Goal: Information Seeking & Learning: Learn about a topic

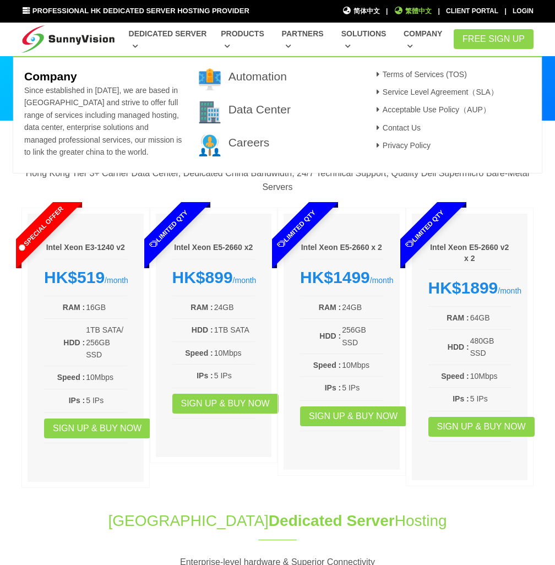
click at [409, 9] on span "繁體中文" at bounding box center [413, 11] width 38 height 10
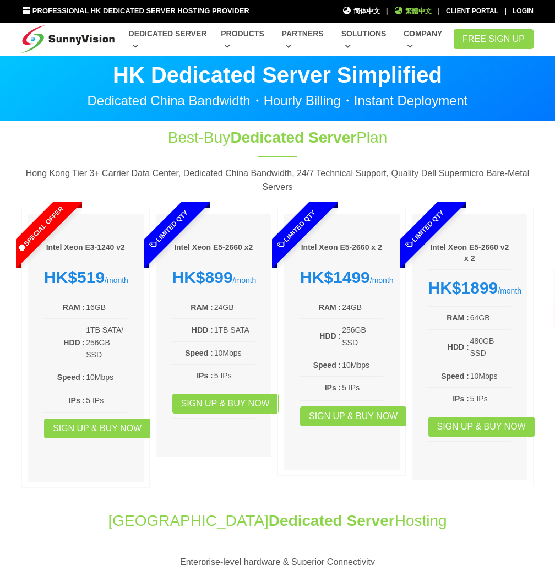
click at [420, 8] on span "繁體中文" at bounding box center [413, 11] width 38 height 10
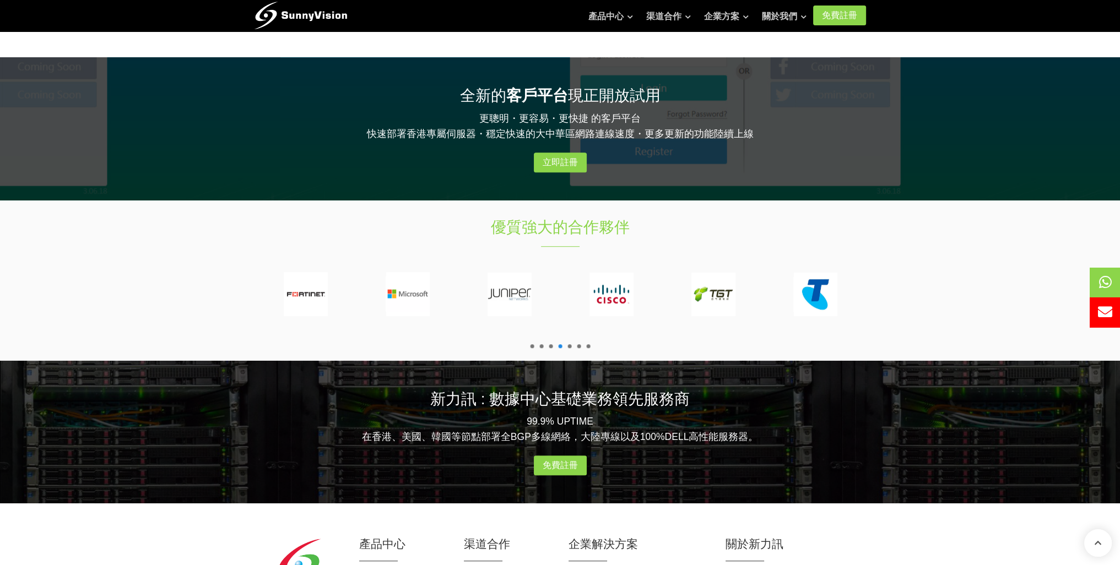
scroll to position [1268, 0]
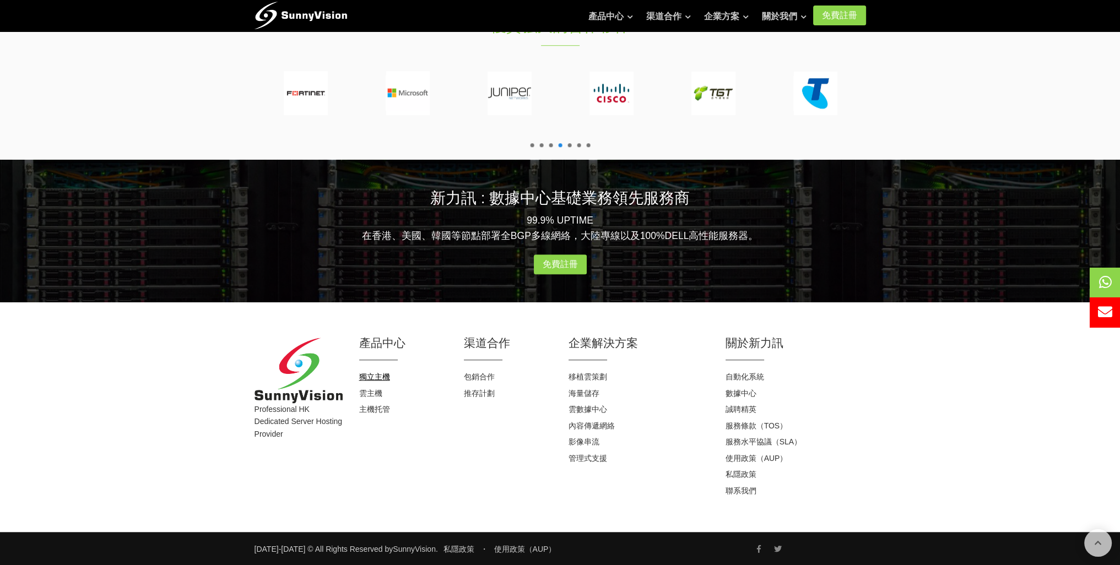
click at [366, 377] on link "獨立主機" at bounding box center [374, 376] width 31 height 9
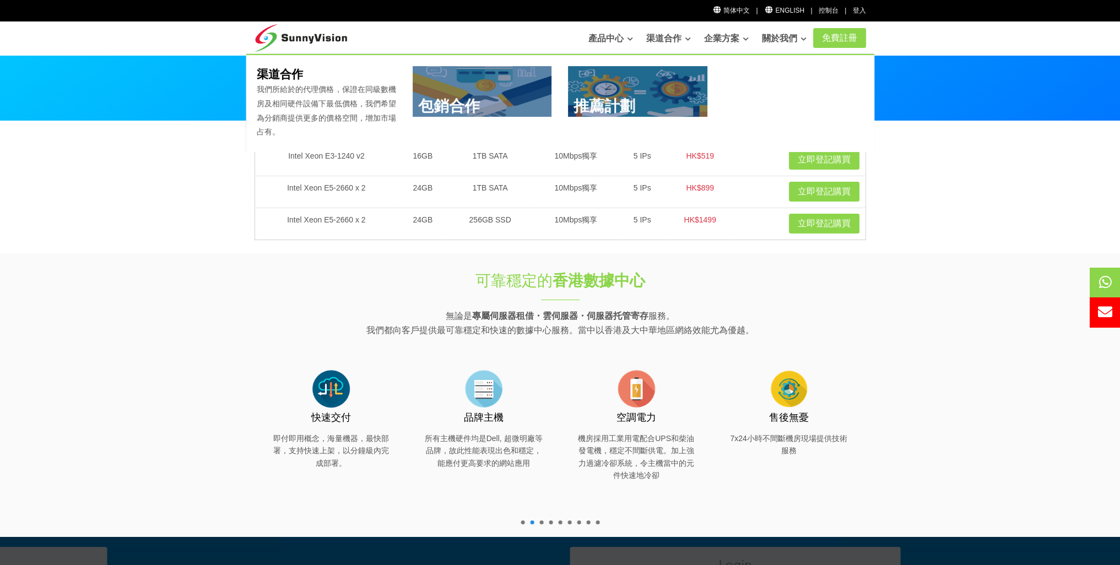
click at [594, 39] on link "產品中心" at bounding box center [610, 39] width 45 height 22
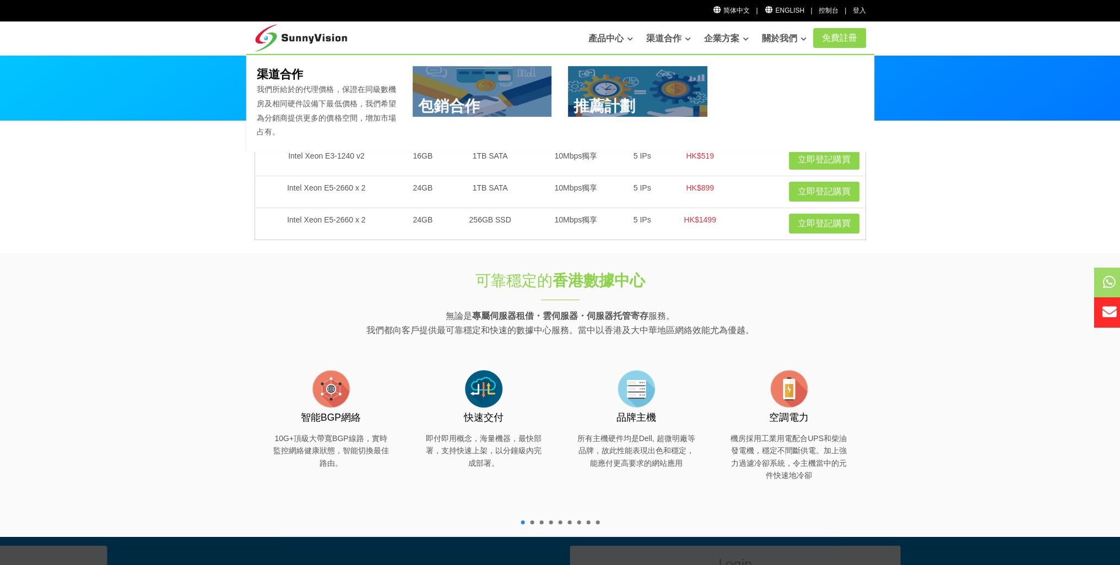
click at [650, 36] on link "渠道合作" at bounding box center [668, 39] width 45 height 22
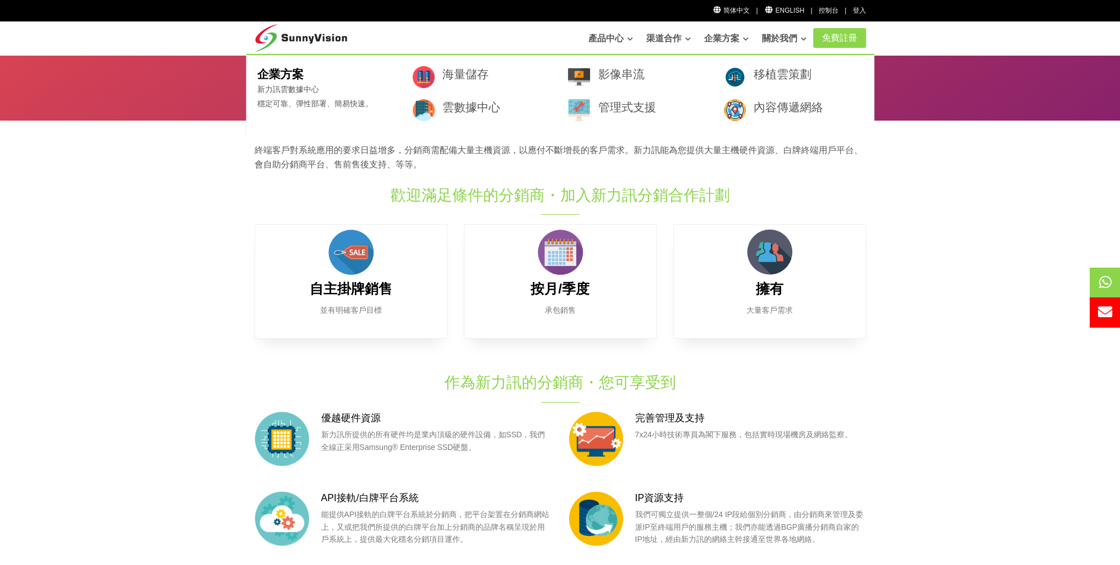
click at [707, 43] on link "企業方案" at bounding box center [726, 39] width 45 height 22
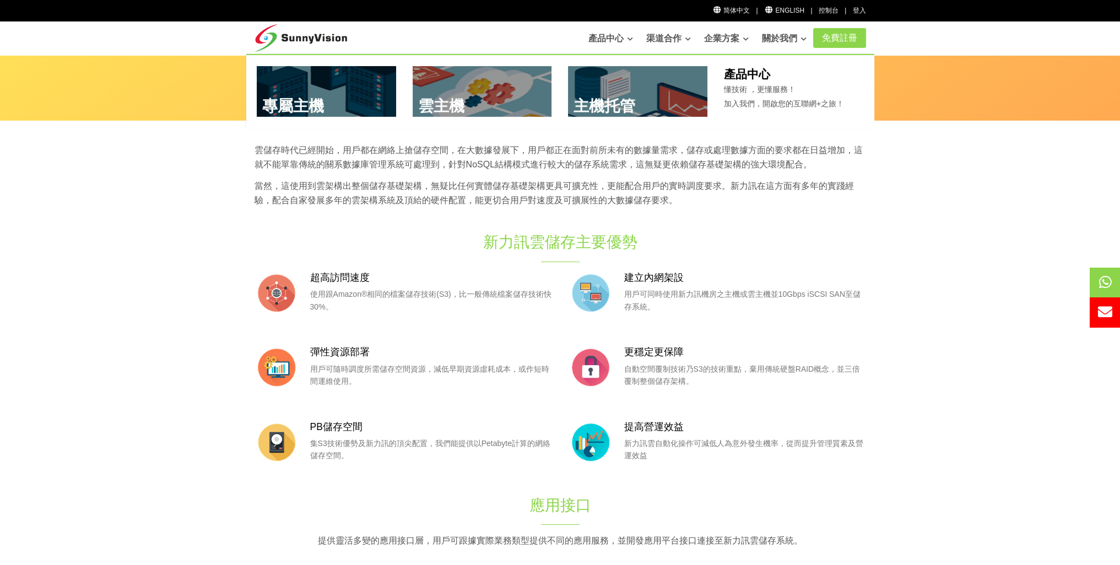
click at [318, 104] on link at bounding box center [326, 91] width 139 height 51
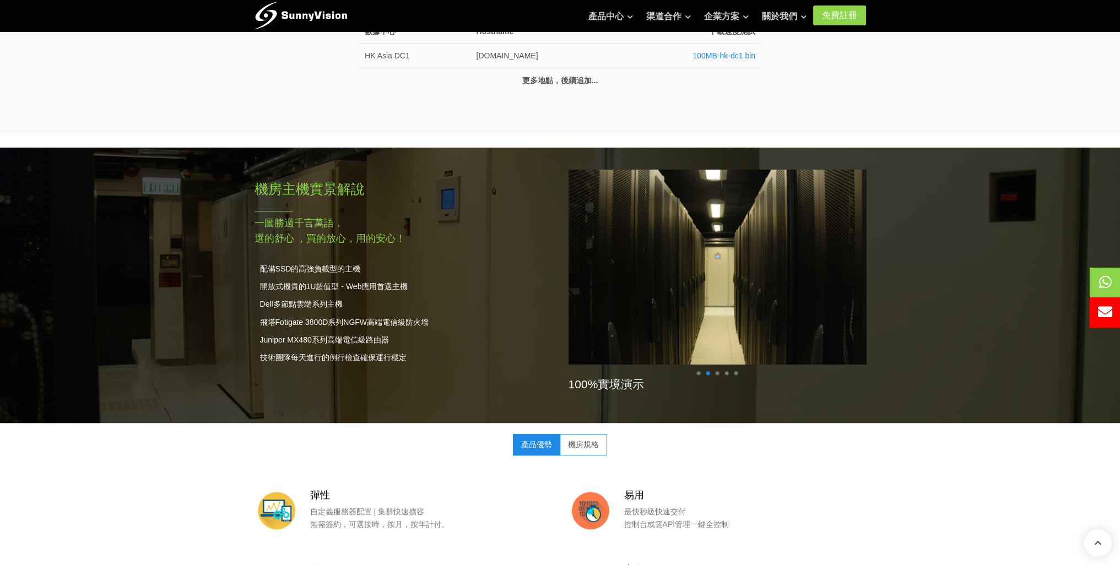
scroll to position [716, 0]
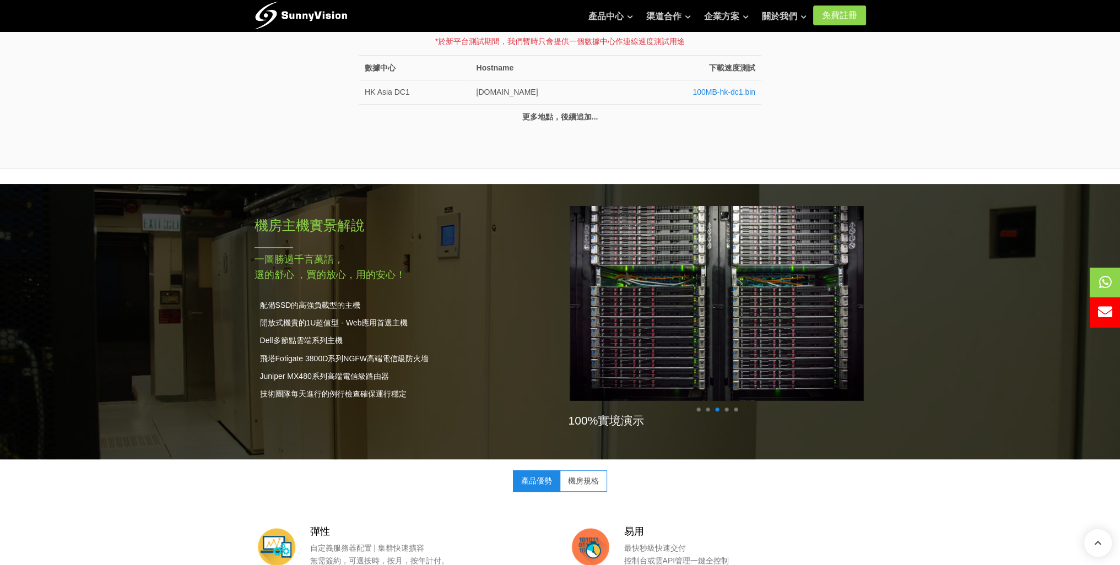
click at [718, 408] on span at bounding box center [717, 410] width 4 height 4
click at [723, 408] on ul at bounding box center [716, 410] width 47 height 4
click at [725, 408] on span at bounding box center [726, 410] width 4 height 4
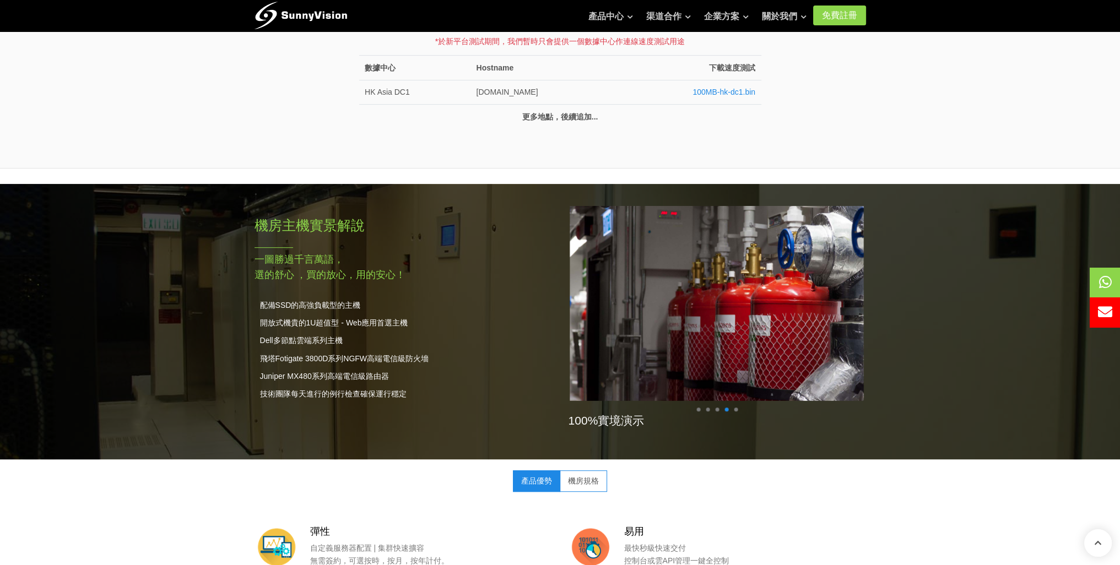
click at [735, 408] on span at bounding box center [736, 410] width 4 height 4
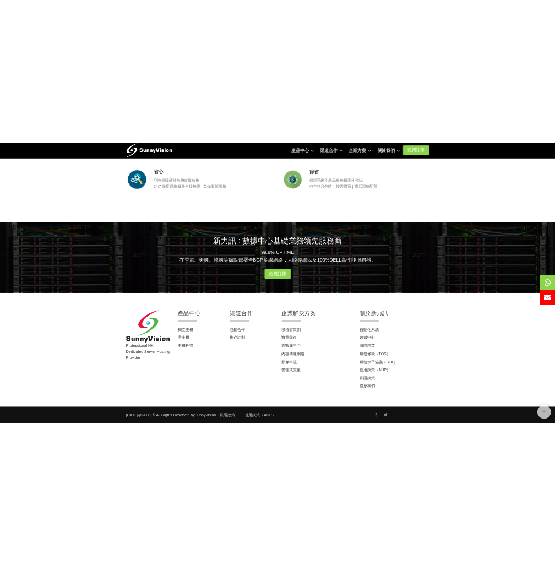
scroll to position [1349, 0]
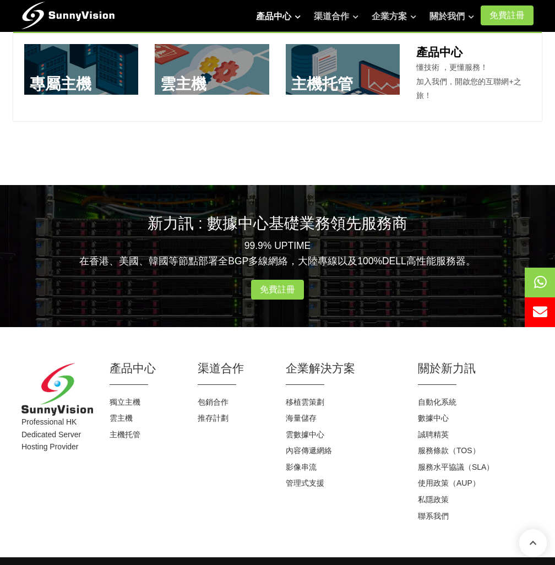
click at [262, 20] on link "產品中心" at bounding box center [278, 17] width 45 height 22
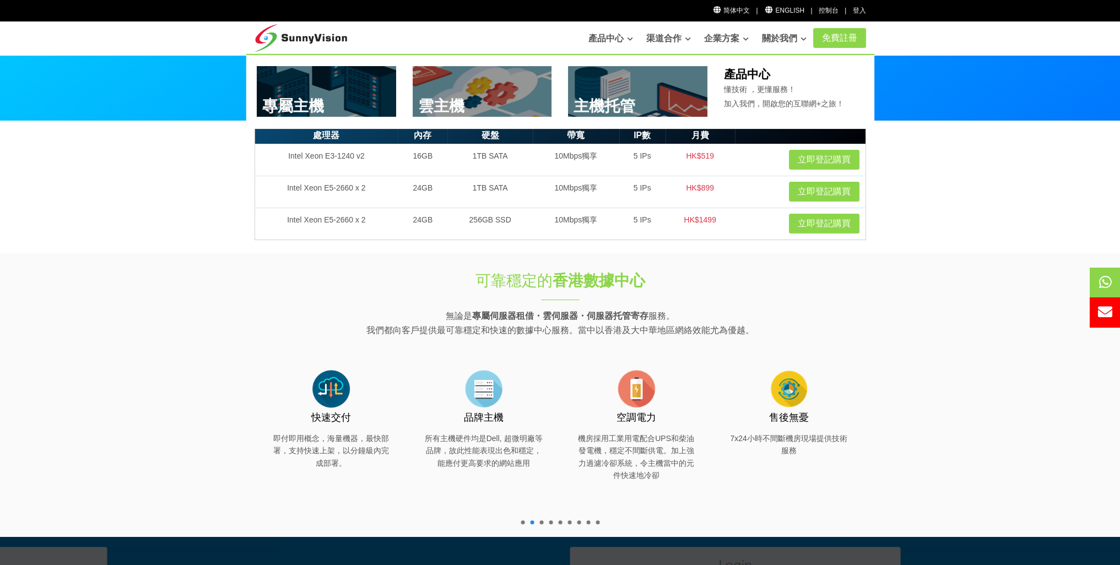
click at [481, 81] on link at bounding box center [482, 91] width 139 height 51
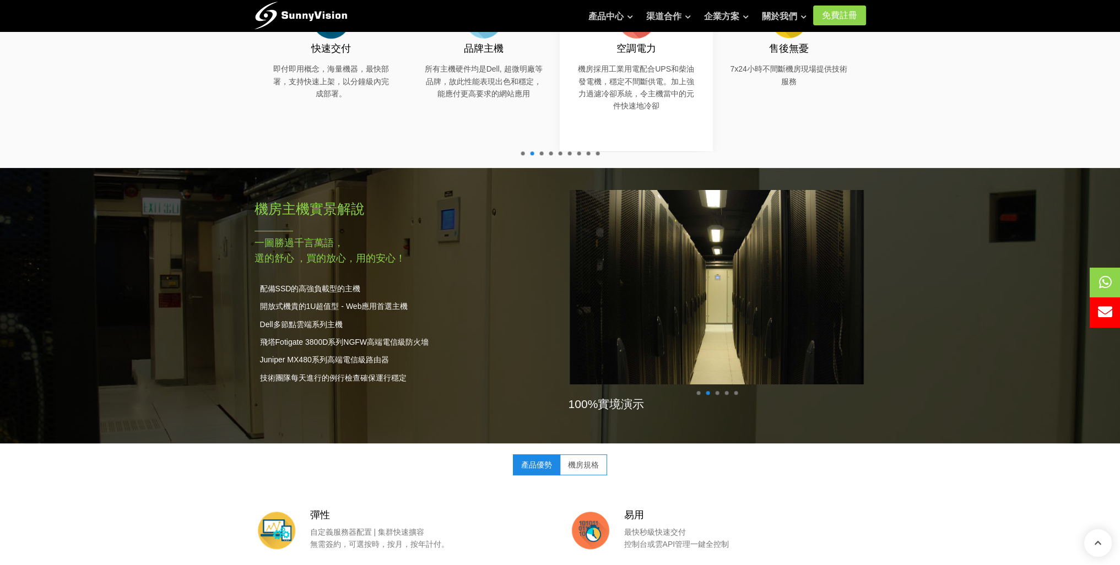
scroll to position [330, 0]
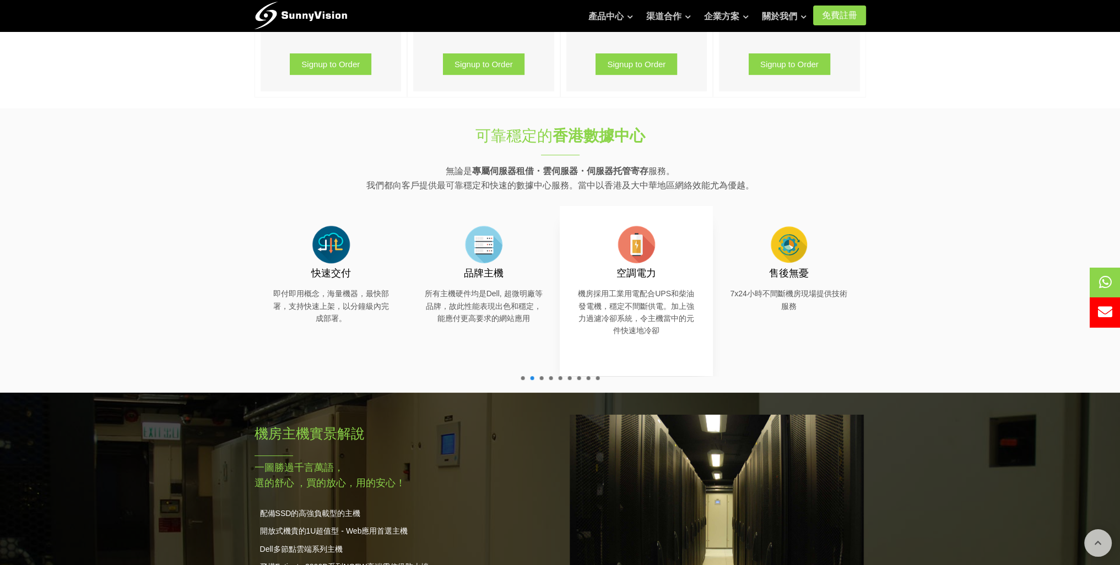
click at [621, 249] on img at bounding box center [636, 245] width 44 height 44
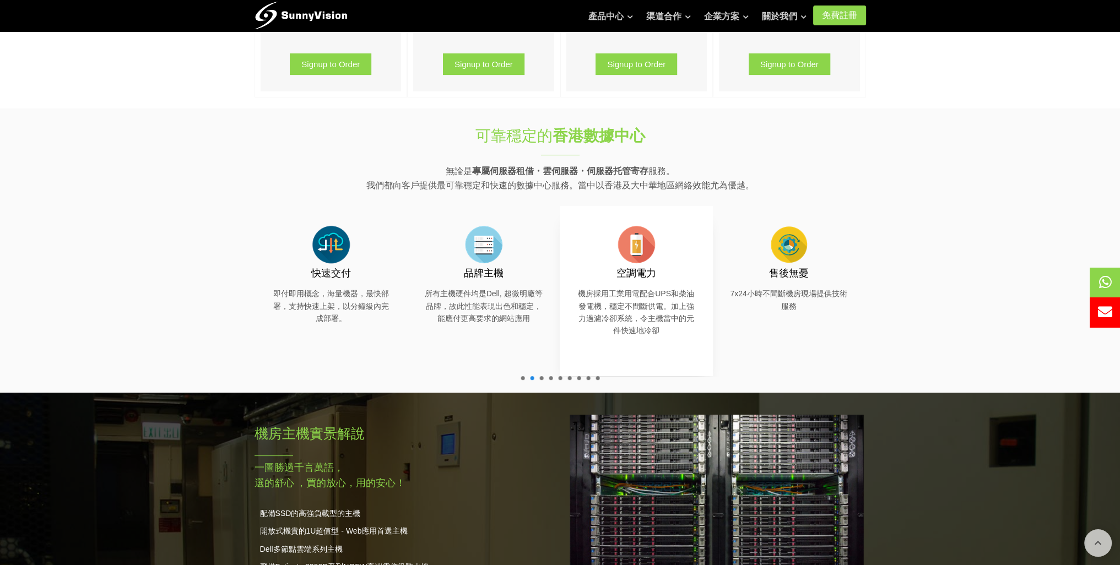
click at [619, 313] on p "機房採用工業用電配合UPS和柴油發電機，穩定不間斷供電。加上強力過濾冷卻系統，令主機當中的元件快速地冷卻" at bounding box center [636, 313] width 120 height 50
click at [652, 256] on img at bounding box center [636, 245] width 44 height 44
click at [813, 259] on div "售後無憂 7x24小時不間斷機房現場提供技術服務" at bounding box center [789, 268] width 120 height 90
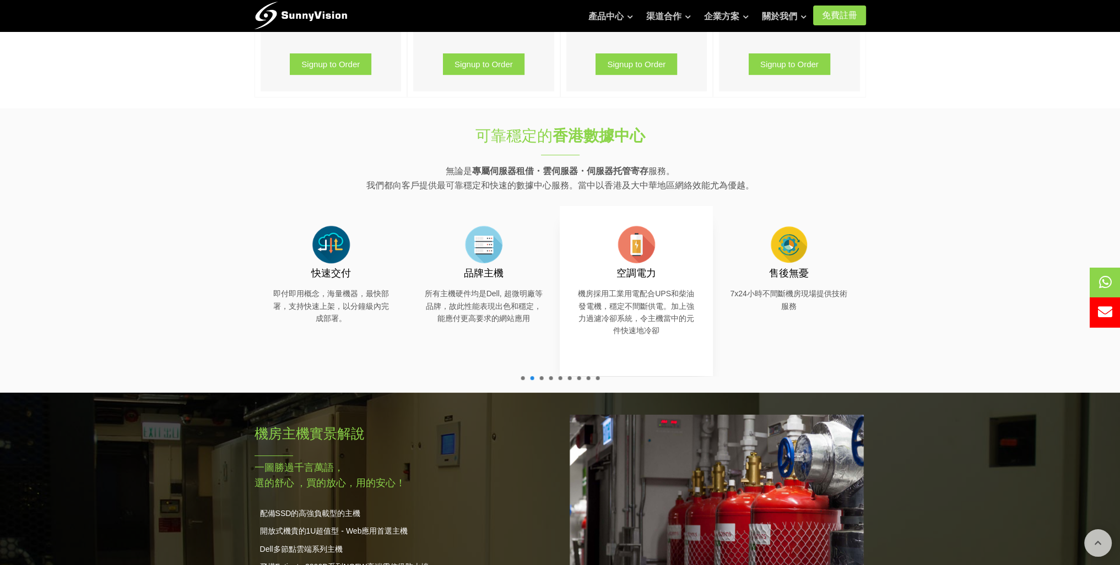
click at [630, 256] on img at bounding box center [636, 245] width 44 height 44
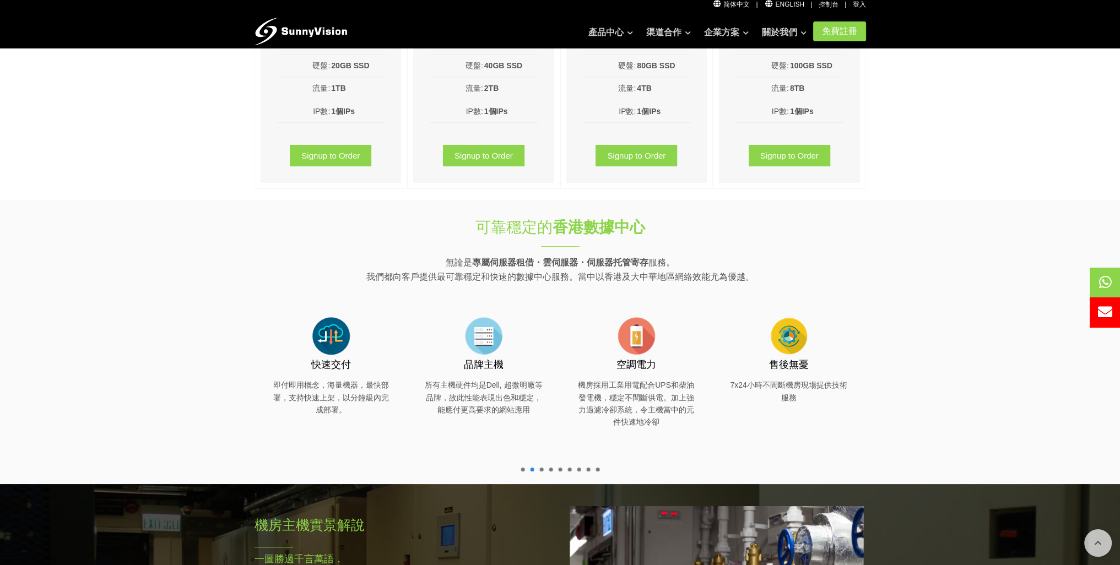
scroll to position [496, 0]
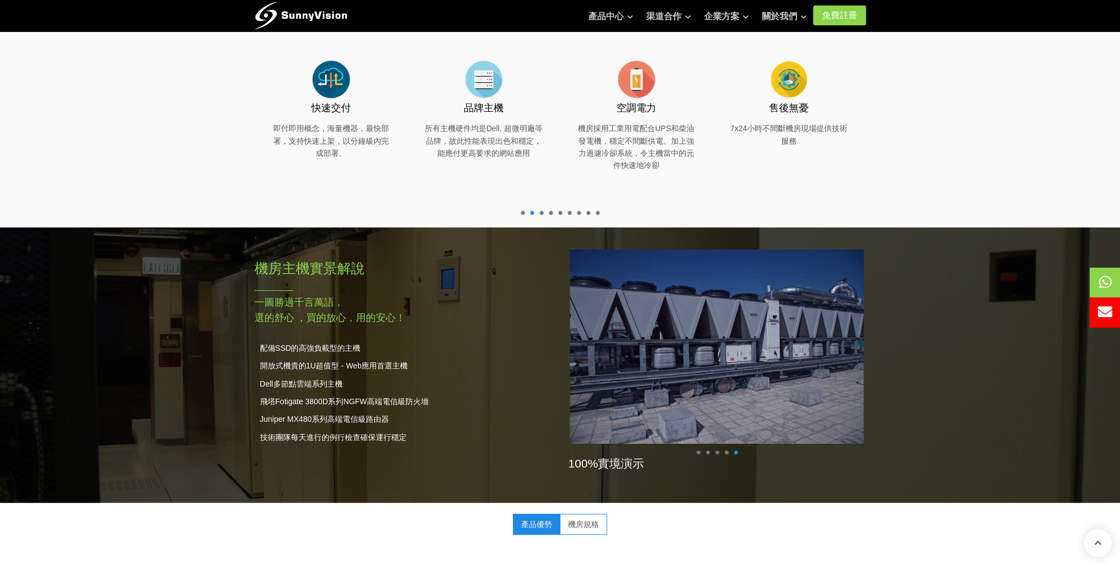
click at [710, 452] on ul at bounding box center [716, 453] width 47 height 4
click at [728, 451] on span at bounding box center [726, 453] width 4 height 4
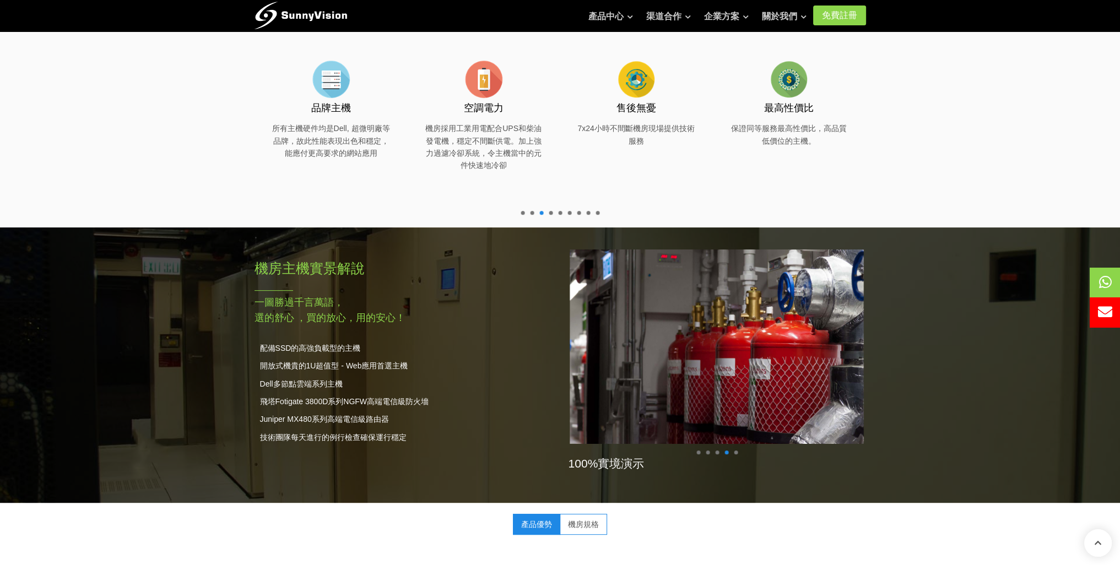
click at [715, 451] on span at bounding box center [717, 453] width 4 height 4
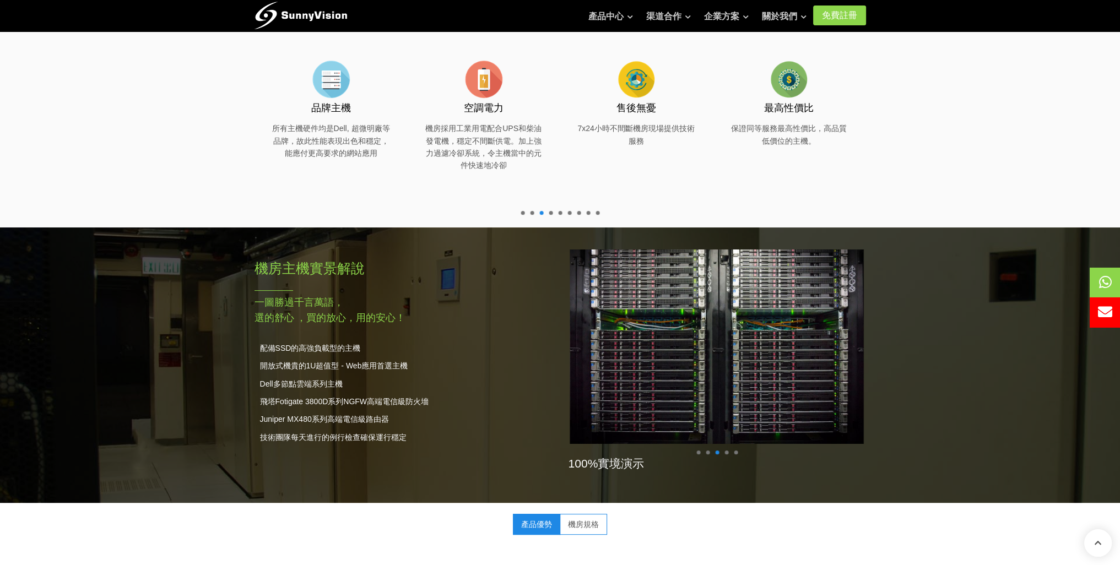
click at [702, 452] on ul at bounding box center [716, 453] width 47 height 4
click at [704, 451] on ul at bounding box center [716, 453] width 47 height 4
click at [707, 451] on span at bounding box center [708, 453] width 4 height 4
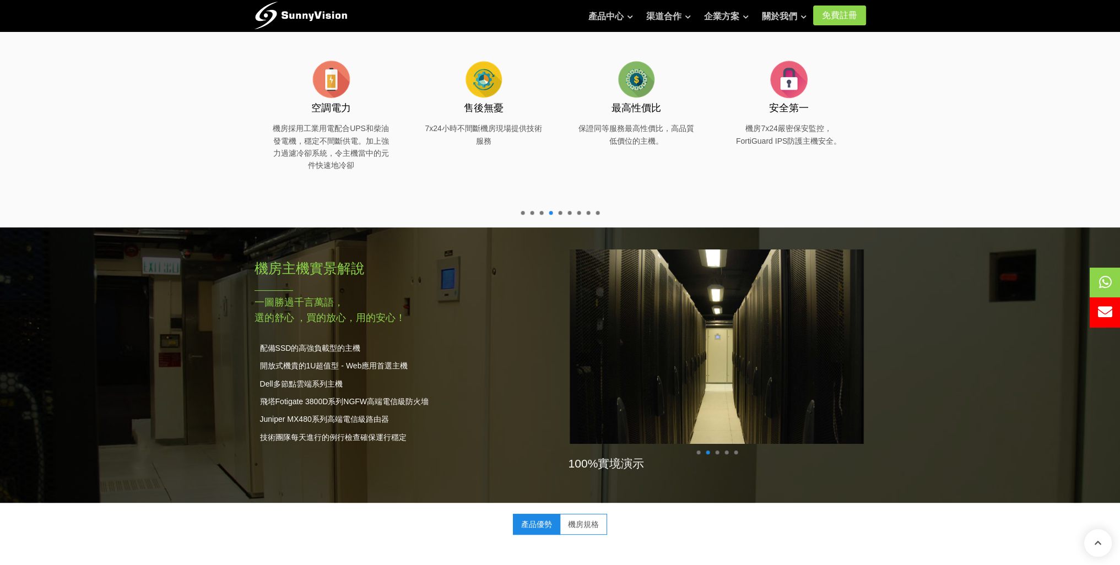
click at [696, 451] on span at bounding box center [698, 453] width 4 height 4
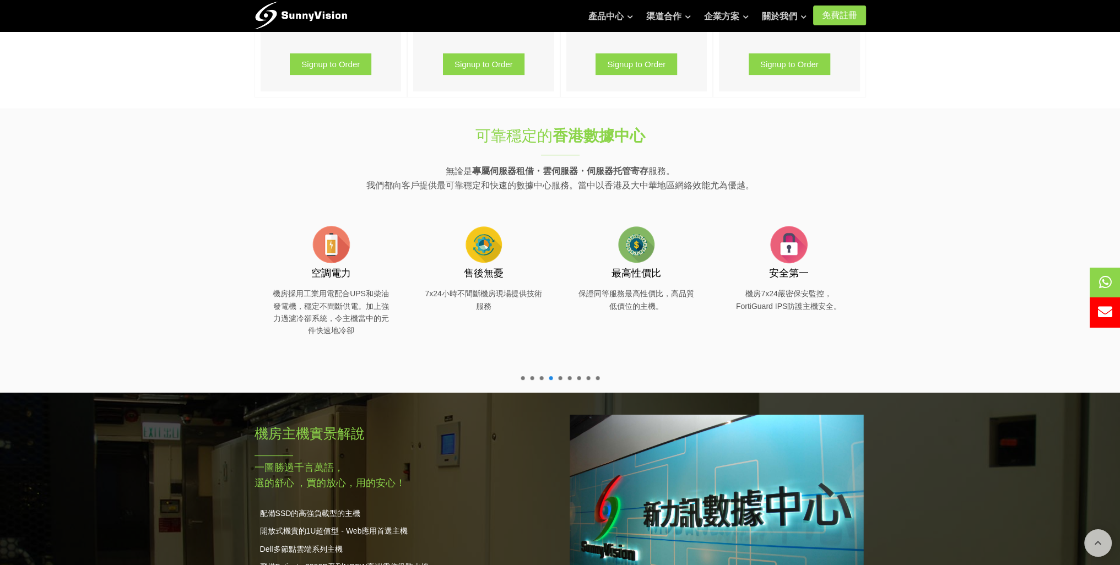
scroll to position [0, 0]
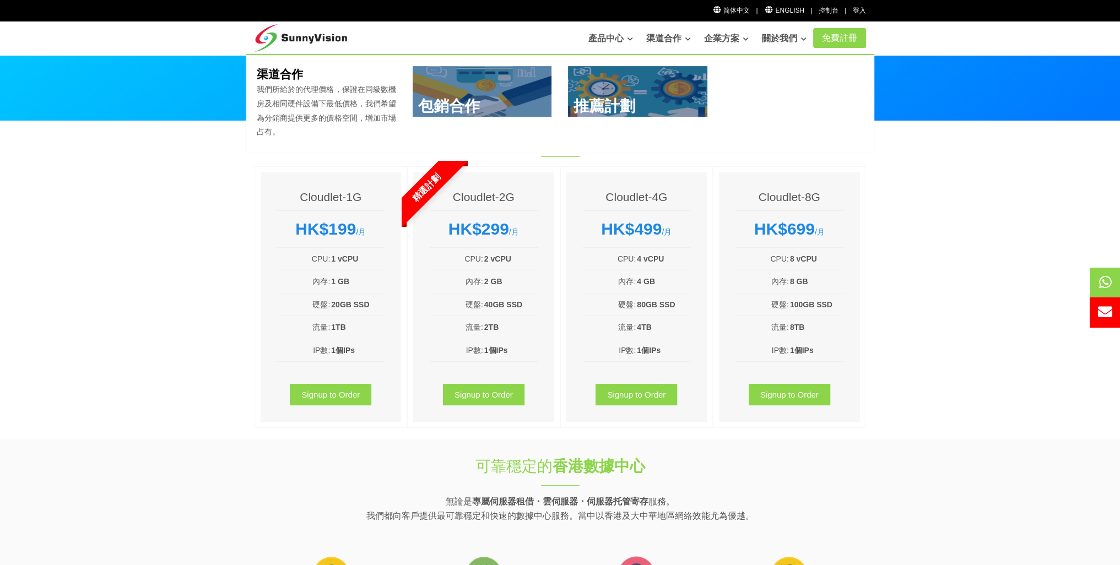
click at [648, 86] on link at bounding box center [637, 91] width 139 height 51
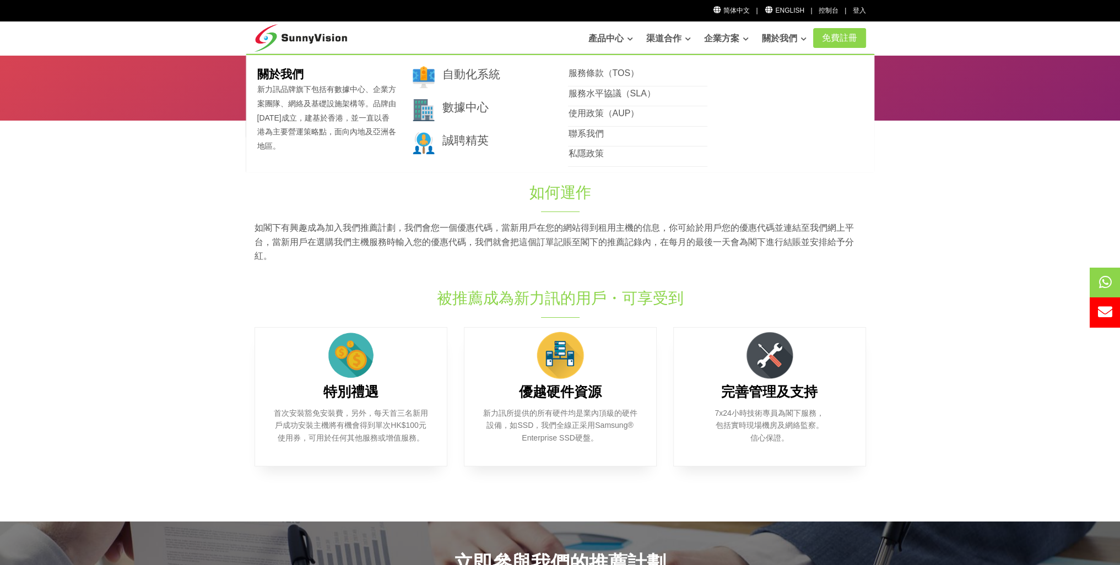
click at [782, 40] on link "關於我們" at bounding box center [784, 39] width 45 height 22
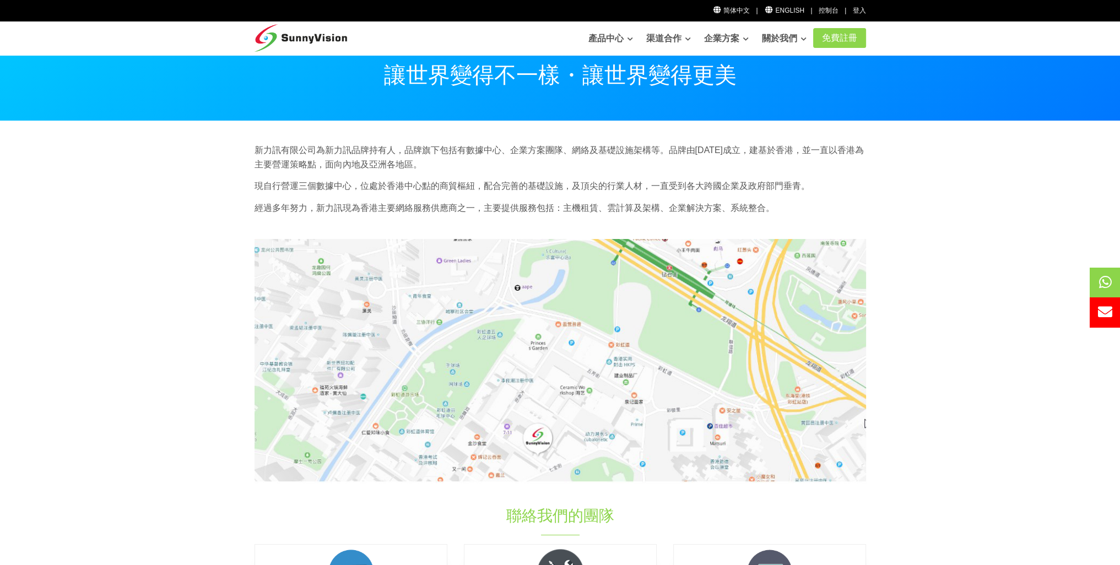
click at [597, 355] on img at bounding box center [559, 360] width 611 height 243
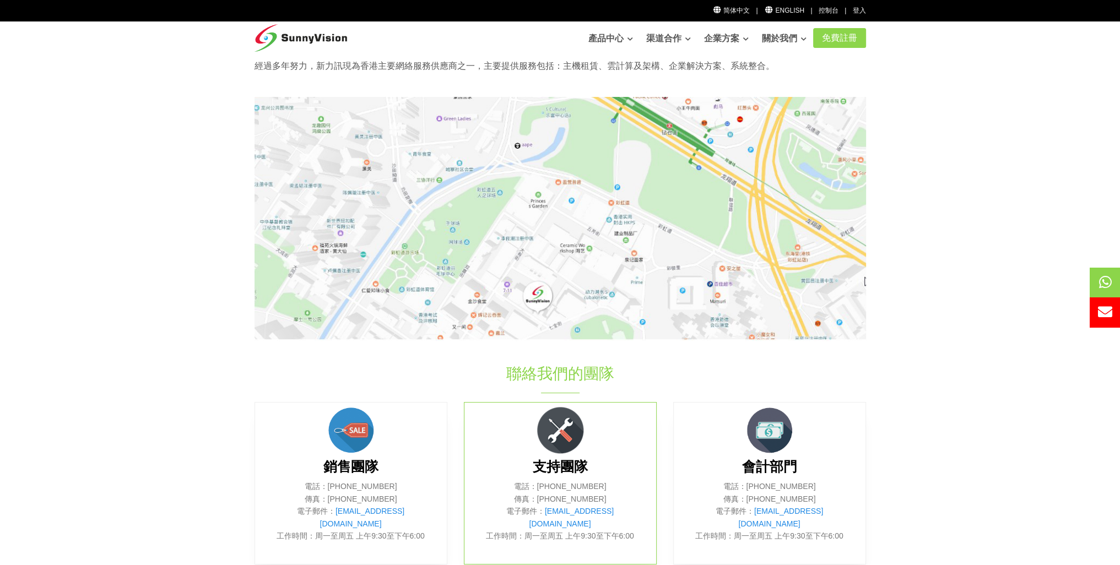
scroll to position [220, 0]
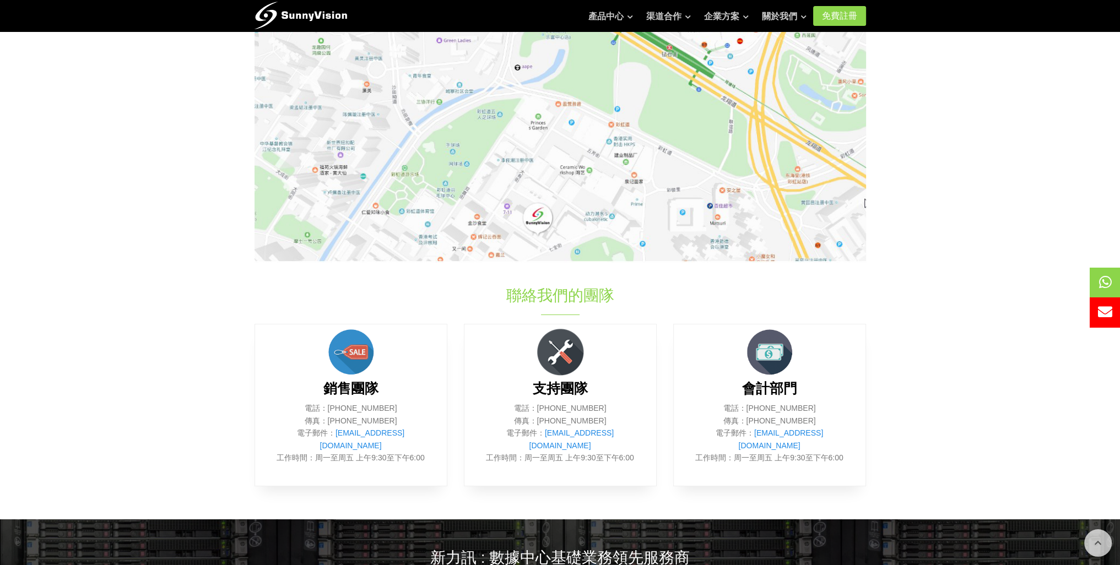
click at [535, 225] on img at bounding box center [559, 140] width 611 height 243
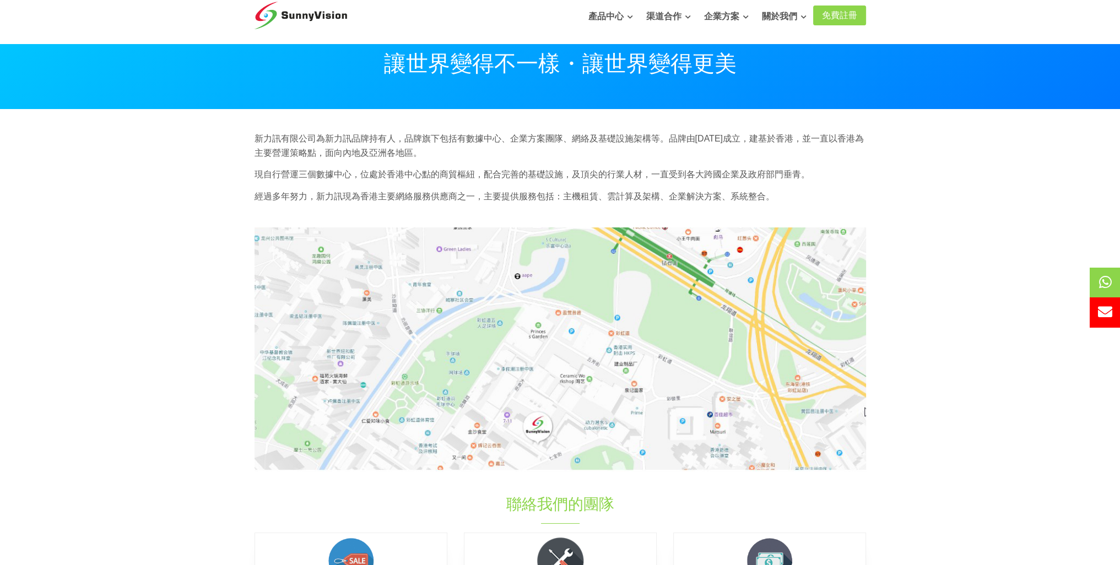
scroll to position [0, 0]
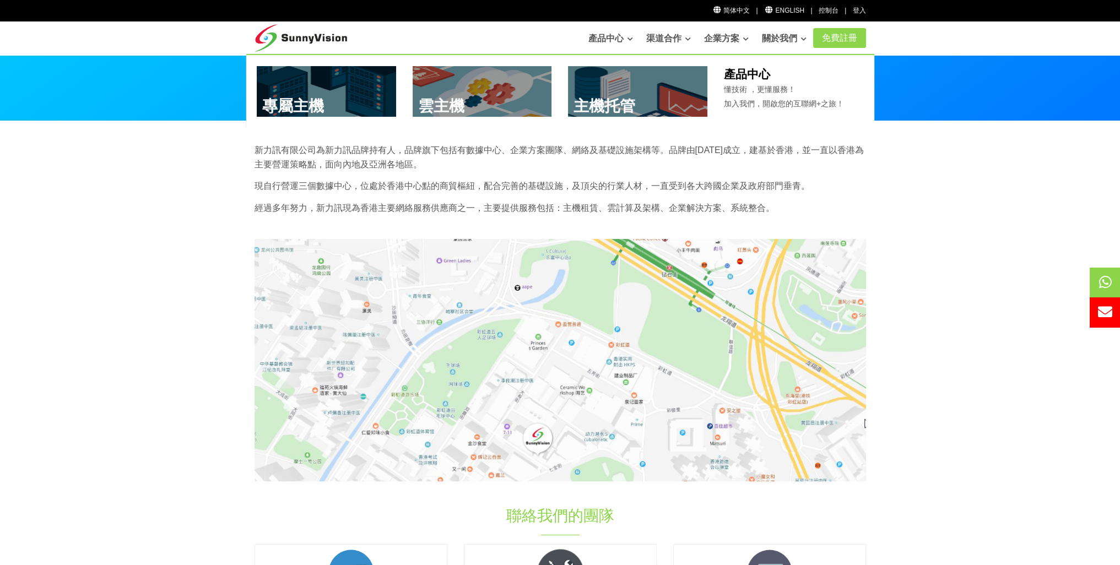
click at [327, 88] on link at bounding box center [326, 91] width 139 height 51
